Goal: Information Seeking & Learning: Check status

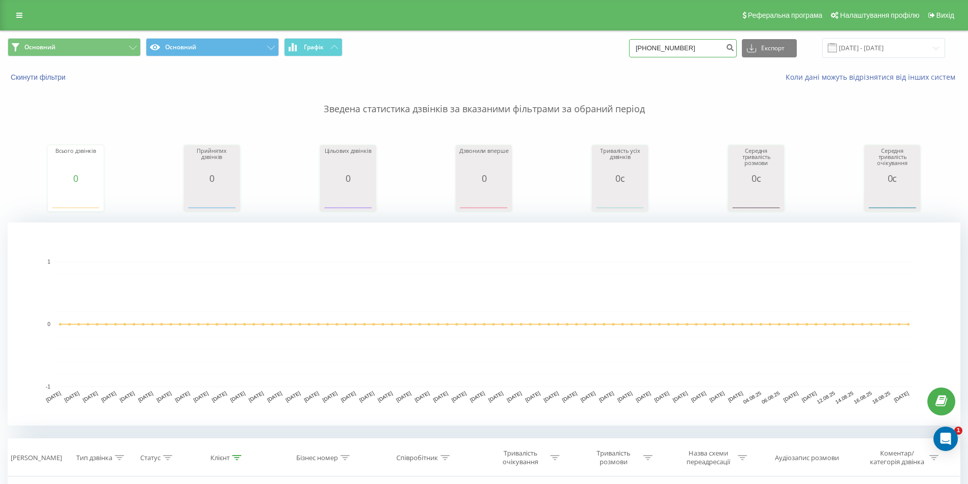
click at [700, 49] on input "[PHONE_NUMBER]" at bounding box center [683, 48] width 108 height 18
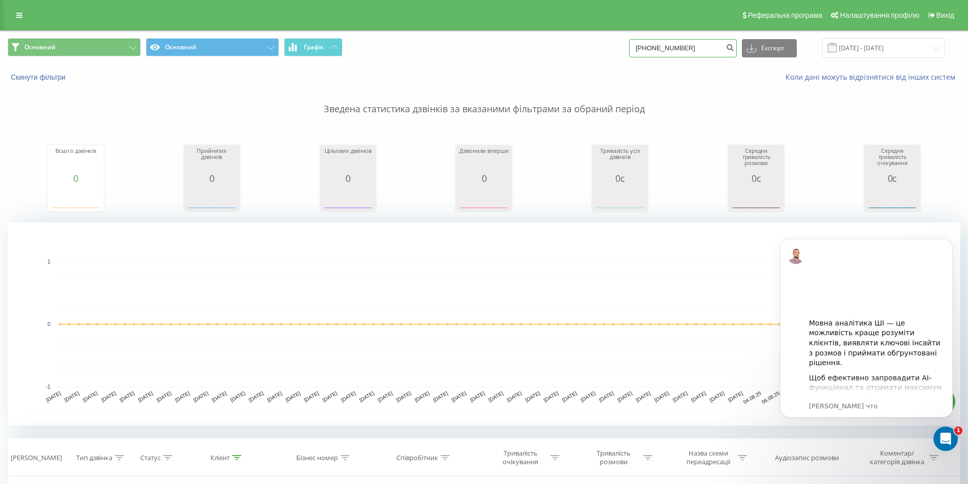
click at [701, 49] on input "[PHONE_NUMBER]" at bounding box center [683, 48] width 108 height 18
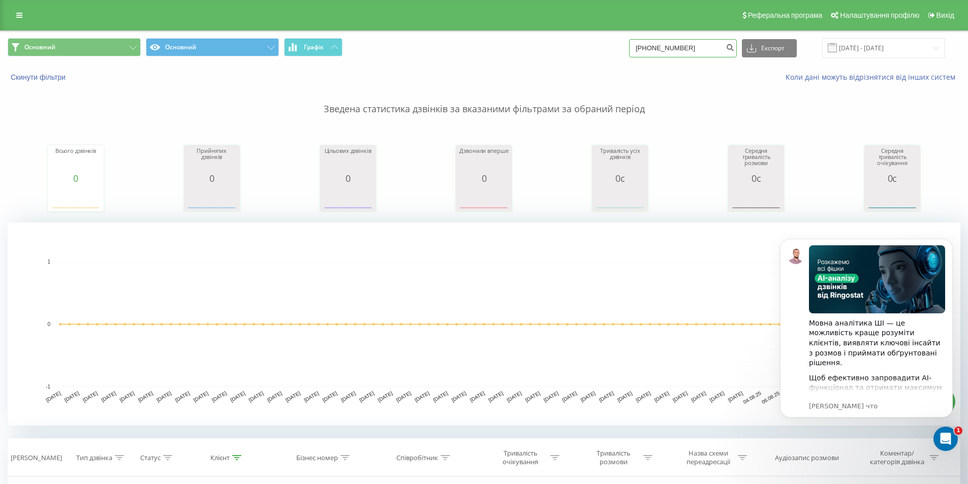
paste input "380999705144"
type input "380999705144"
click at [734, 48] on icon "submit" at bounding box center [730, 46] width 9 height 6
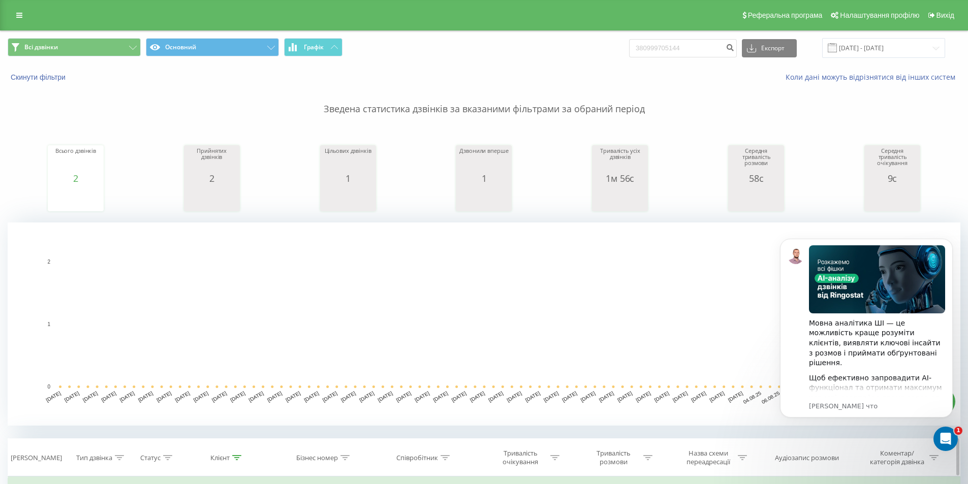
scroll to position [97, 0]
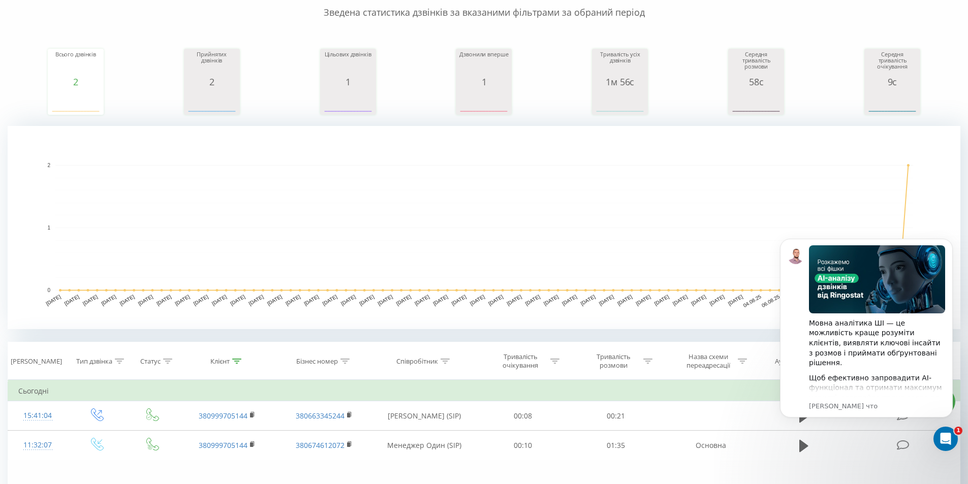
click at [795, 447] on body "Мовна аналітика ШІ — це можливість краще розуміти клієнтів, виявляти ключові ін…" at bounding box center [866, 340] width 195 height 225
click at [948, 240] on icon "Dismiss notification" at bounding box center [950, 242] width 6 height 6
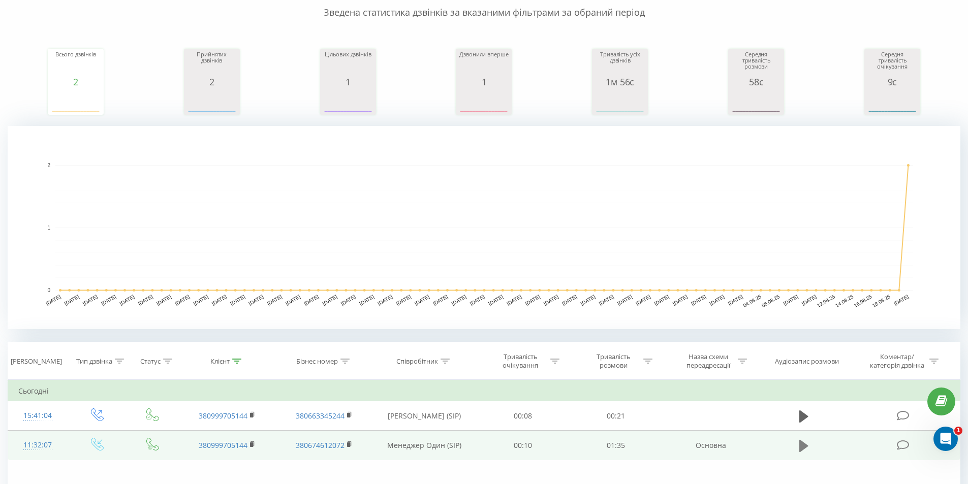
click at [803, 443] on icon at bounding box center [803, 446] width 9 height 12
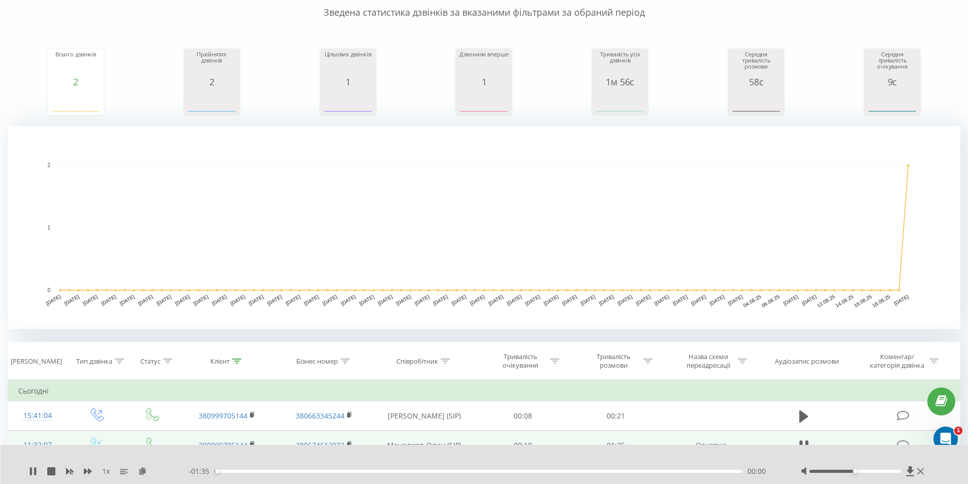
click at [238, 474] on div "- 01:35 00:00 00:00" at bounding box center [482, 471] width 587 height 10
click at [244, 473] on div "- 01:34 00:00 00:00" at bounding box center [482, 471] width 587 height 10
click at [265, 473] on div "- 01:32 00:03 00:03" at bounding box center [482, 471] width 587 height 10
drag, startPoint x: 260, startPoint y: 472, endPoint x: 277, endPoint y: 471, distance: 17.3
click at [271, 471] on div "00:05" at bounding box center [478, 471] width 528 height 3
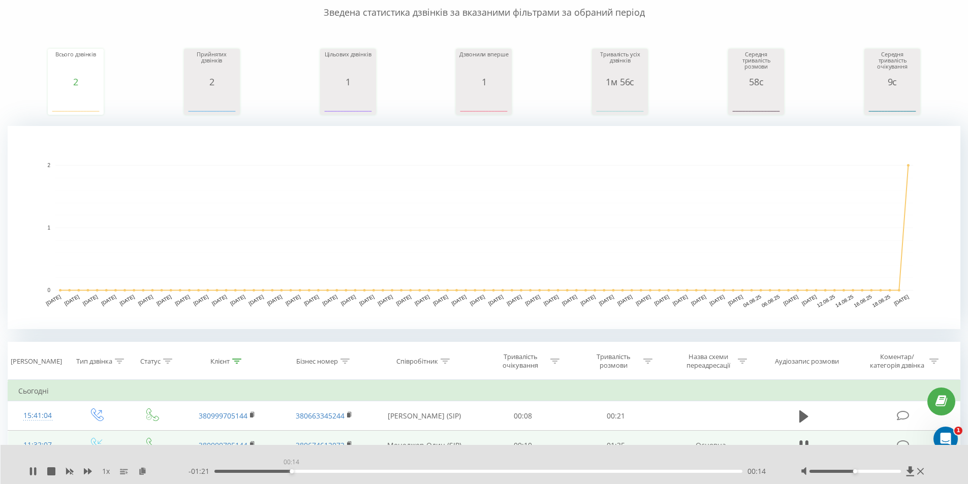
click at [291, 472] on div "00:14" at bounding box center [478, 471] width 528 height 3
click at [35, 473] on icon at bounding box center [35, 471] width 2 height 8
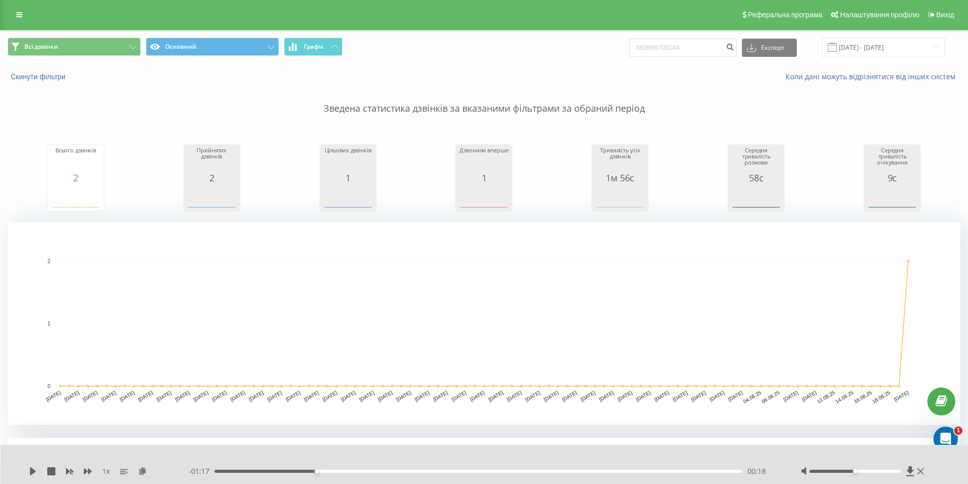
scroll to position [0, 0]
click at [696, 49] on input "380999705144" at bounding box center [683, 48] width 108 height 18
